Goal: Find specific page/section: Locate a particular part of the current website

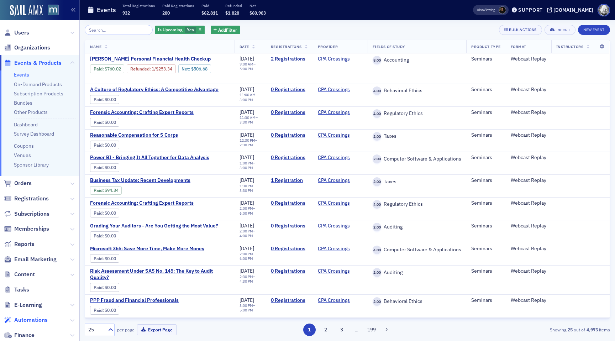
click at [30, 322] on span "Automations" at bounding box center [30, 320] width 33 height 8
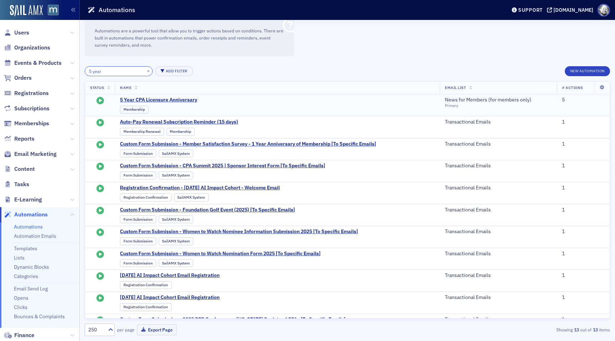
type input "5 year"
click at [176, 103] on span "Membership" at bounding box center [189, 108] width 139 height 10
click at [174, 99] on span "5 Year CPA Licensure Anniversary" at bounding box center [189, 100] width 139 height 6
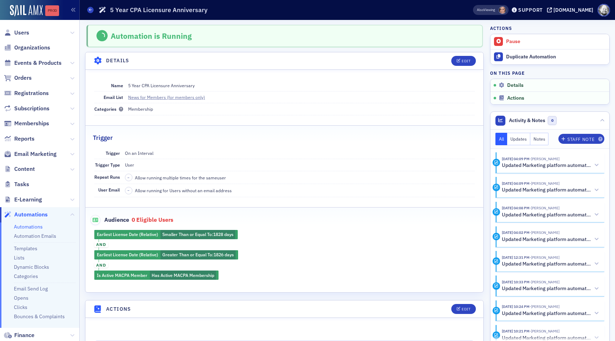
click at [51, 12] on div "Prod" at bounding box center [52, 11] width 14 height 6
